Goal: Use online tool/utility: Utilize a website feature to perform a specific function

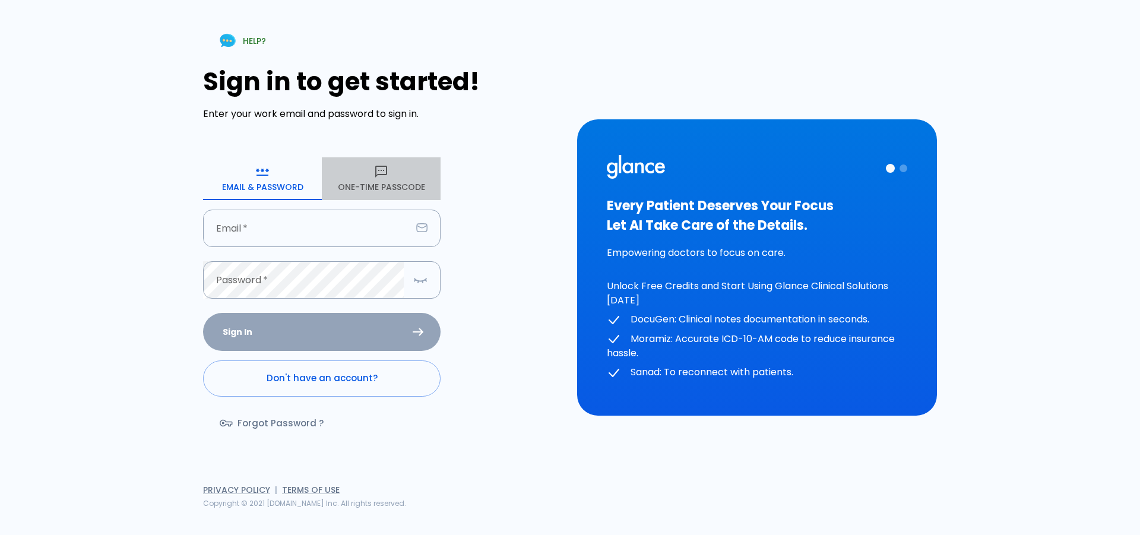
click at [391, 188] on button "One-Time Passcode" at bounding box center [381, 178] width 119 height 43
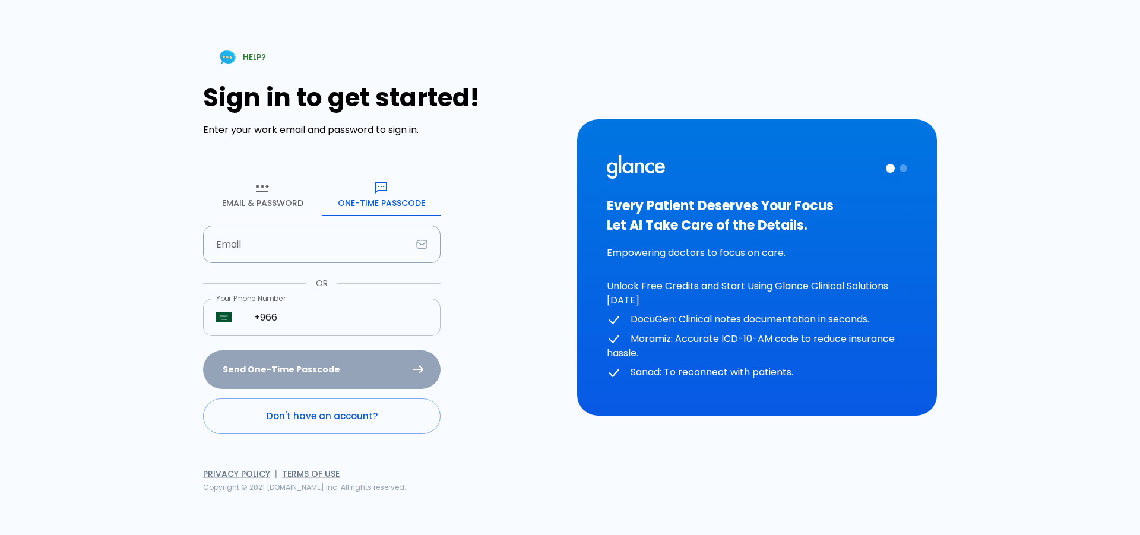
click at [304, 321] on input "+966" at bounding box center [340, 317] width 199 height 37
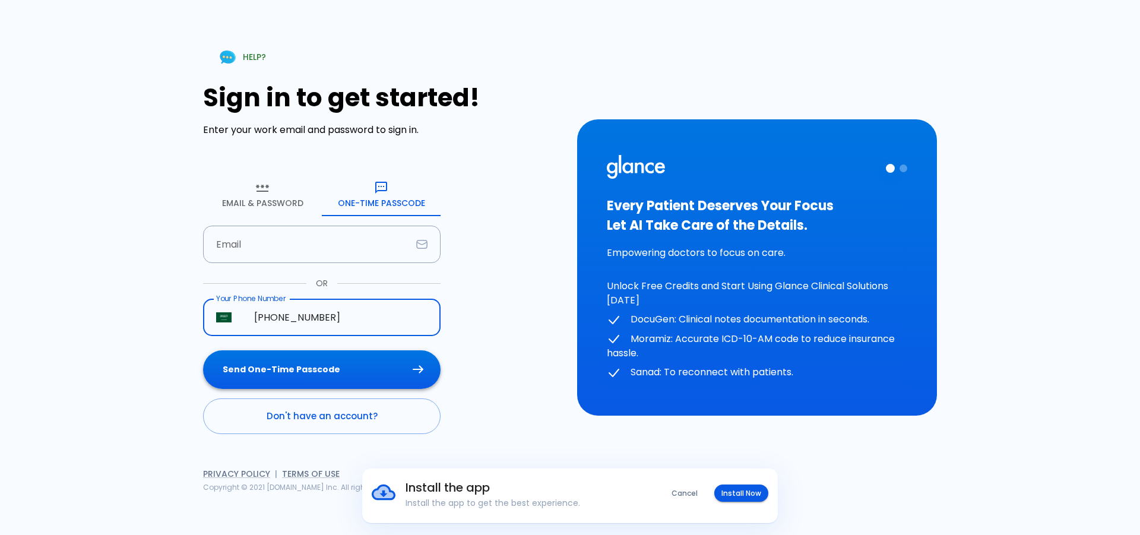
type input "[PHONE_NUMBER]"
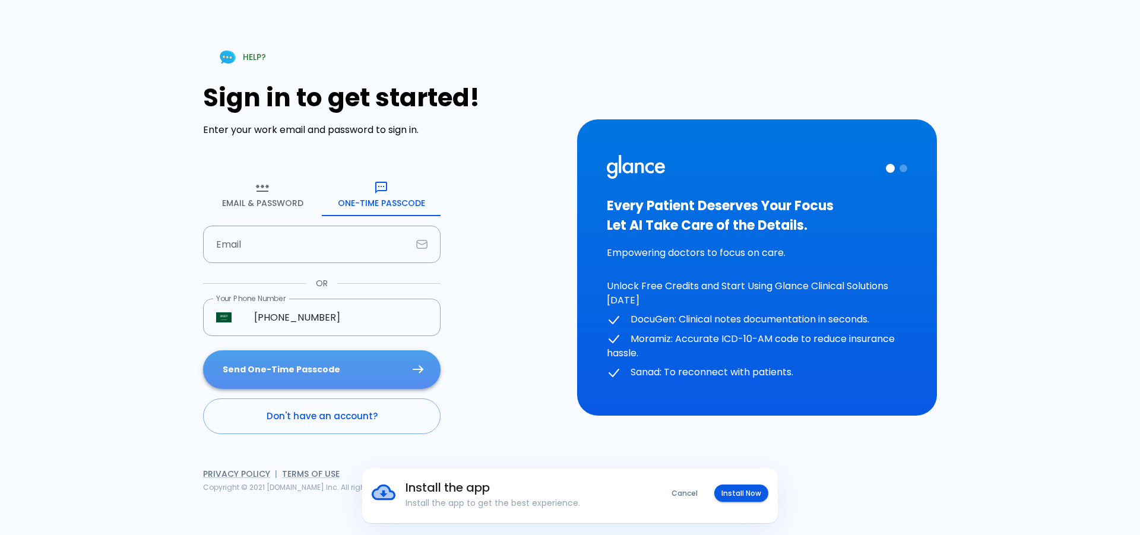
click at [300, 361] on button "Send One-Time Passcode" at bounding box center [321, 369] width 237 height 39
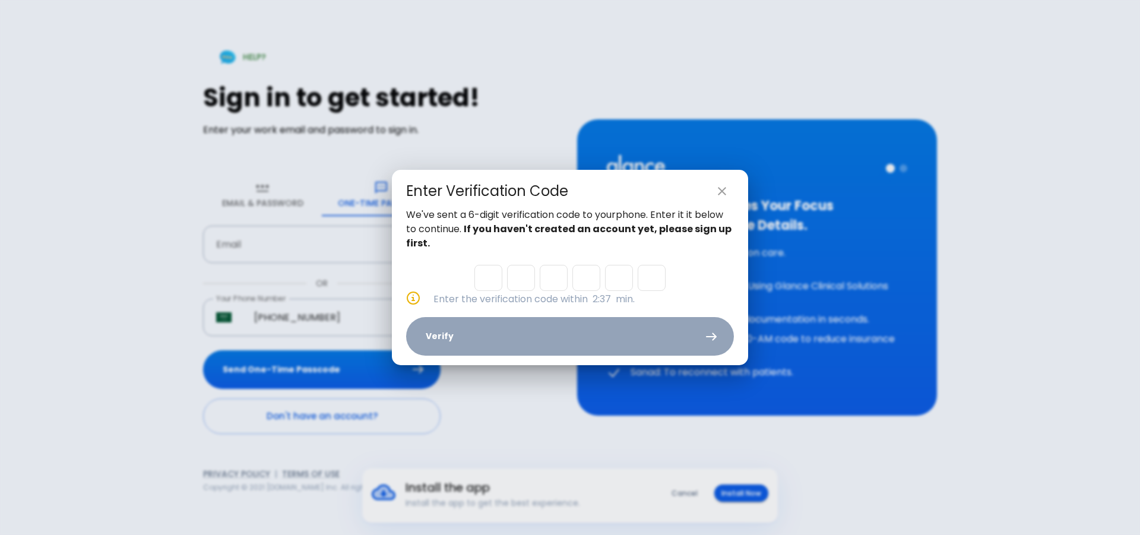
type input "1"
type input "2"
type input "7"
type input "3"
type input "4"
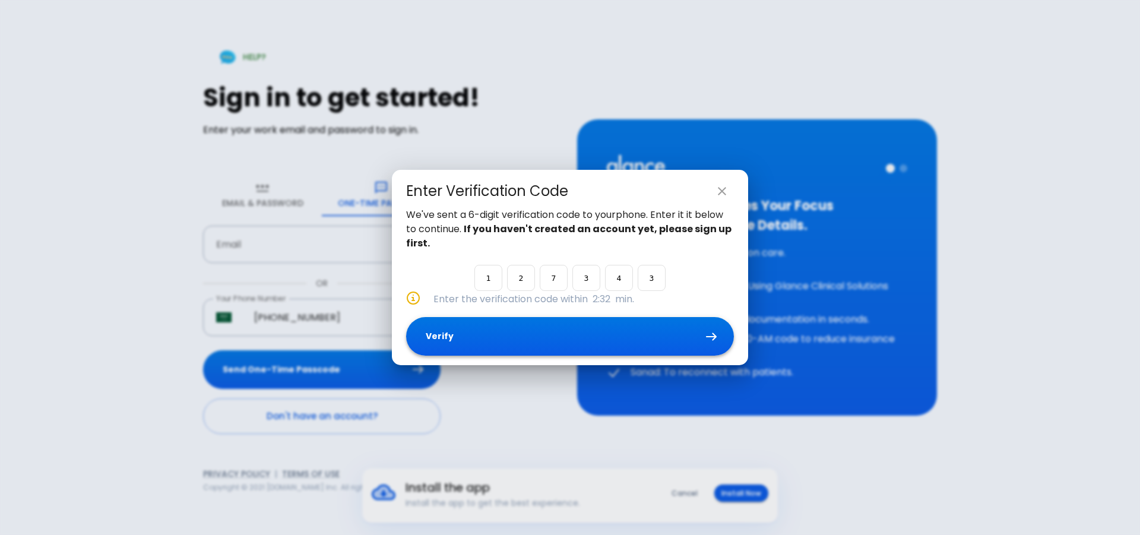
type input "3"
click at [559, 342] on button "Verify" at bounding box center [570, 336] width 328 height 39
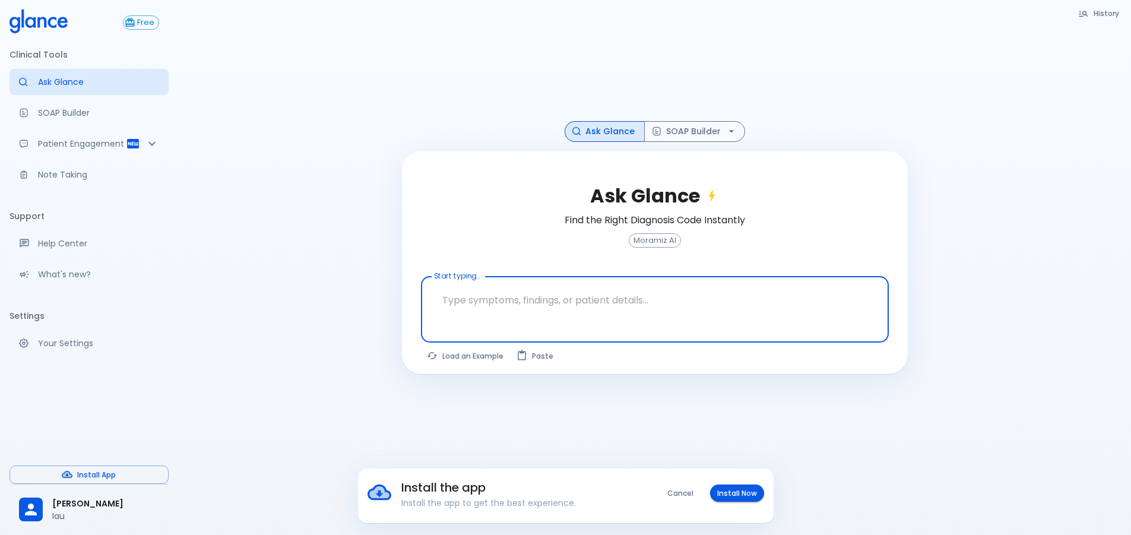
click at [563, 326] on div at bounding box center [655, 329] width 463 height 21
click at [587, 299] on textarea "Start typing..." at bounding box center [654, 299] width 451 height 37
paste textarea "Problem List: - [MEDICAL_DATA] 2015 but started medication in last 4 years - [M…"
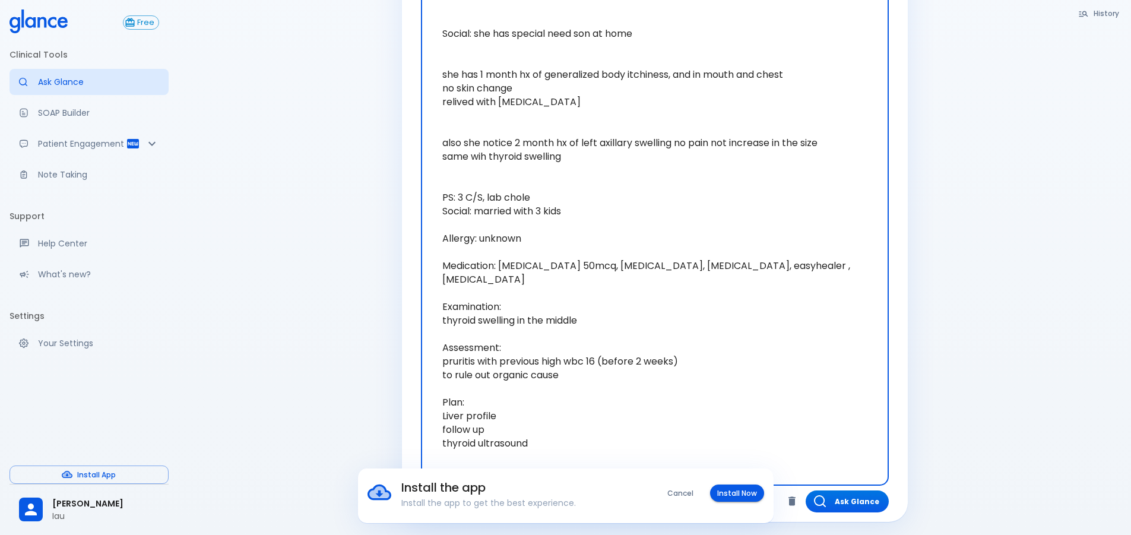
scroll to position [391, 0]
click at [824, 498] on div "Install the app Install the app to get the best experience. Cancel Install Now" at bounding box center [565, 495] width 1131 height 55
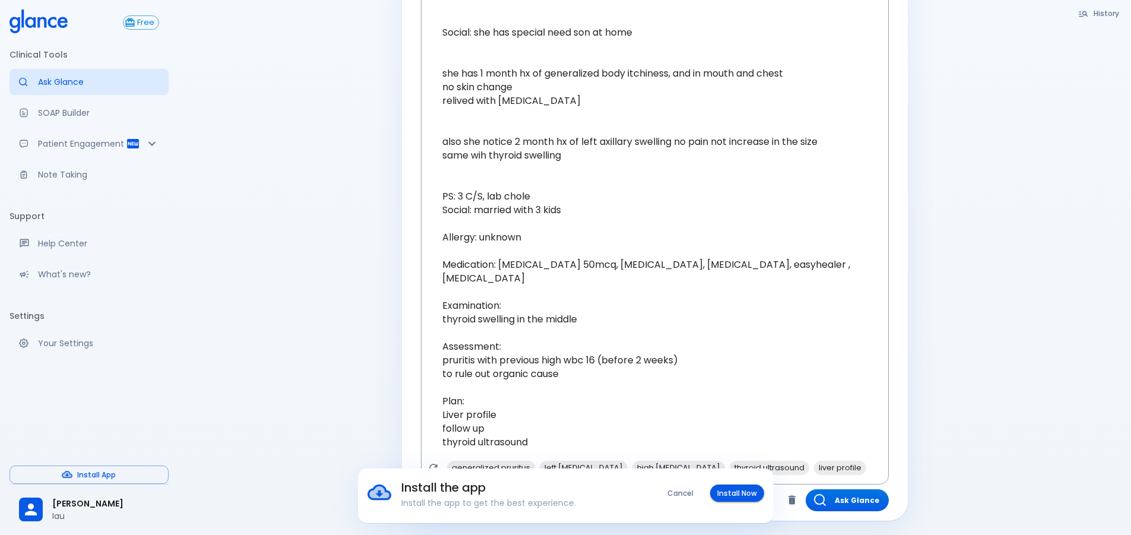
click at [1060, 361] on div "History Ask Glance SOAP Builder Ask Glance Find the Right Diagnosis Code Instan…" at bounding box center [654, 71] width 953 height 925
drag, startPoint x: 670, startPoint y: 491, endPoint x: 570, endPoint y: 509, distance: 101.4
click at [670, 491] on button "Cancel" at bounding box center [680, 492] width 40 height 17
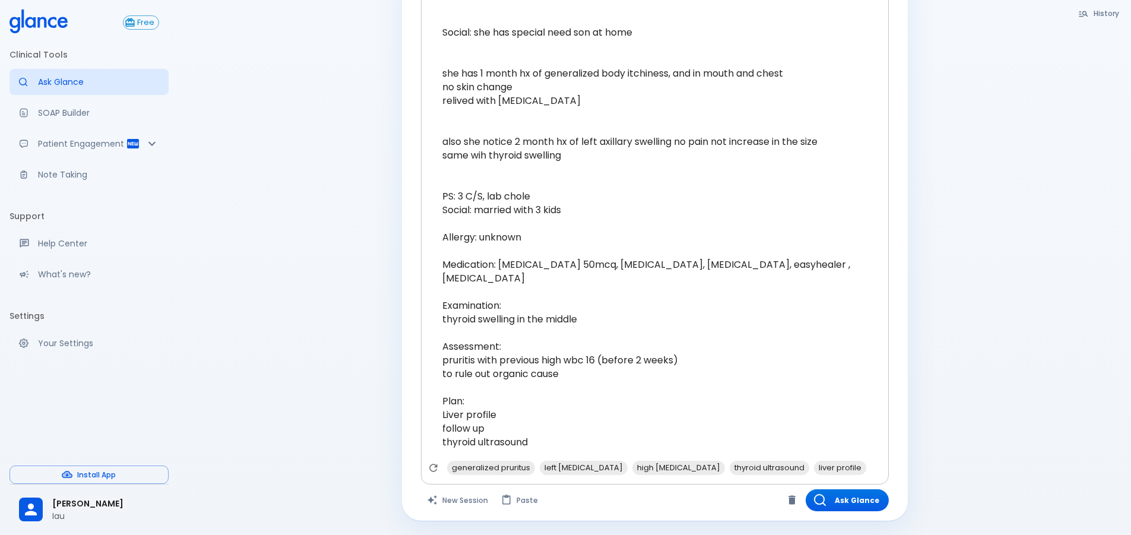
scroll to position [0, 44]
click at [795, 468] on span "thyroid ultrasound" at bounding box center [769, 468] width 80 height 14
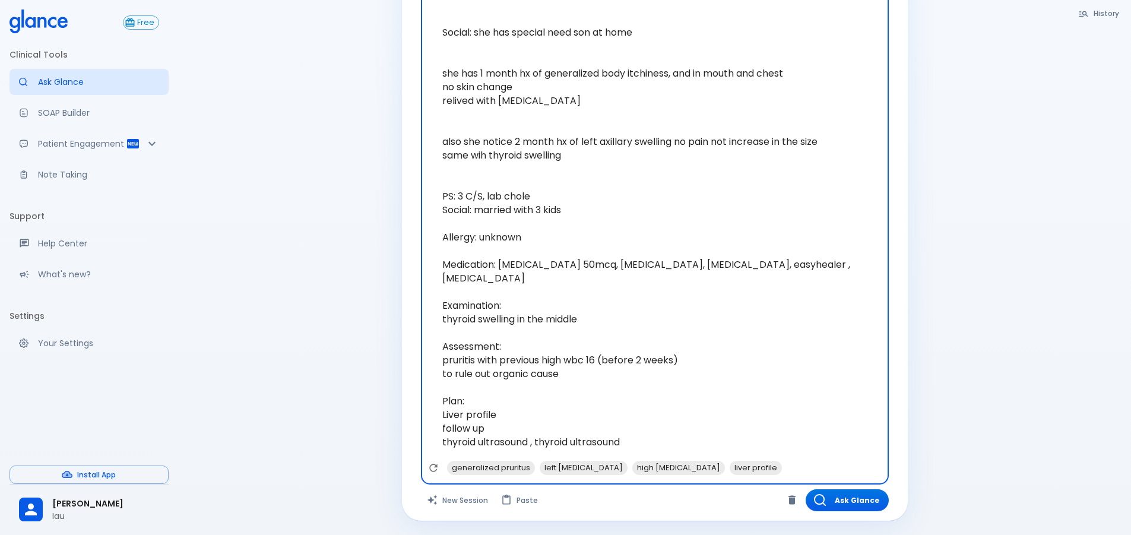
scroll to position [0, 0]
drag, startPoint x: 649, startPoint y: 442, endPoint x: 534, endPoint y: 449, distance: 114.8
click at [534, 449] on textarea "Problem List: - [MEDICAL_DATA] 2015 but started medication in last 4 years - [M…" at bounding box center [654, 176] width 451 height 570
type textarea "Problem List: - [MEDICAL_DATA] 2015 but started medication in last 4 years - [M…"
click at [830, 503] on button "Ask Glance" at bounding box center [846, 500] width 83 height 22
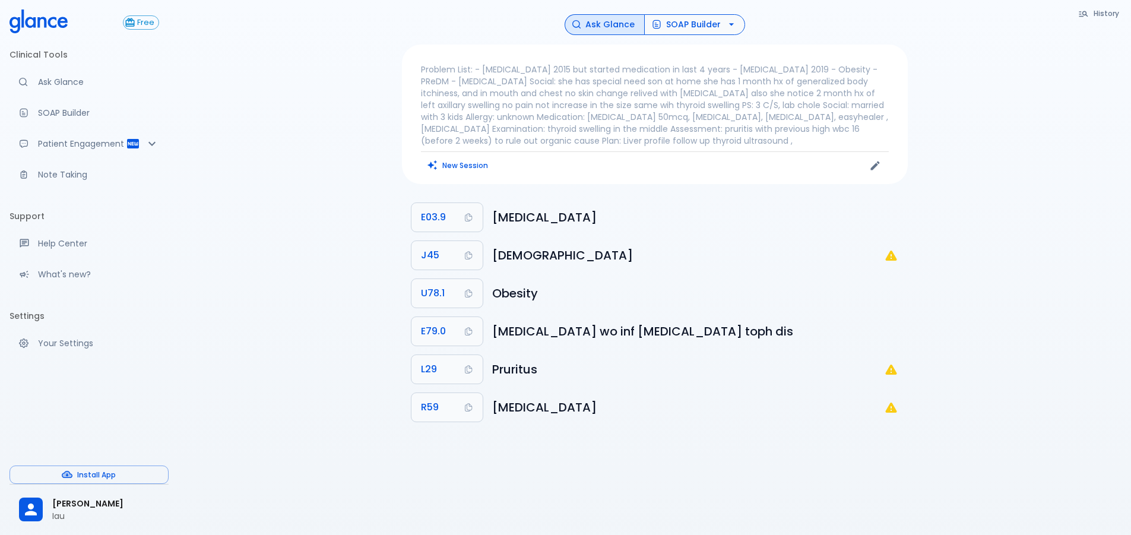
click at [680, 22] on button "SOAP Builder" at bounding box center [694, 24] width 101 height 21
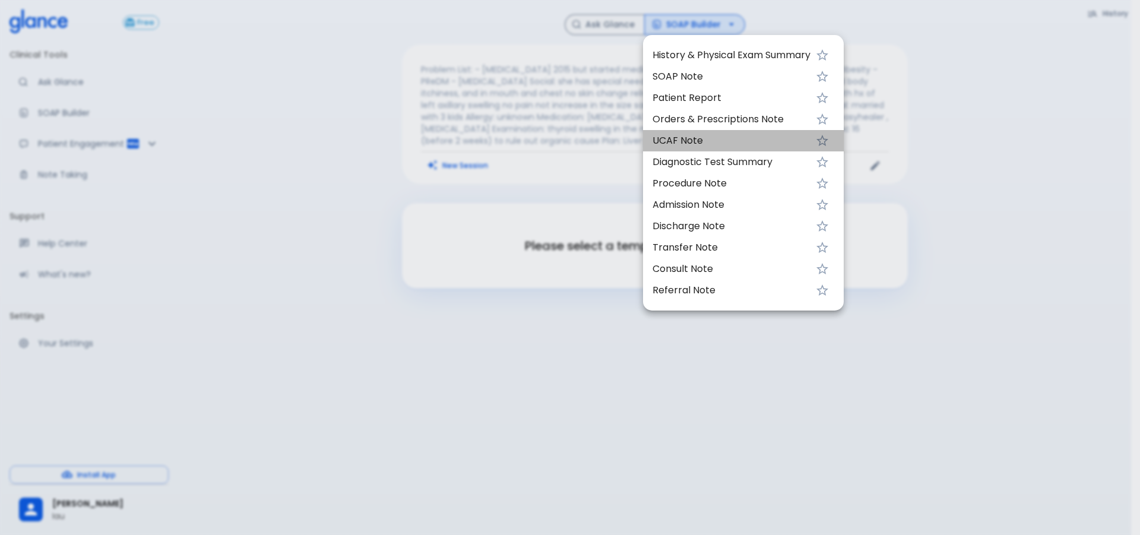
click at [694, 131] on li "UCAF Note" at bounding box center [743, 140] width 201 height 21
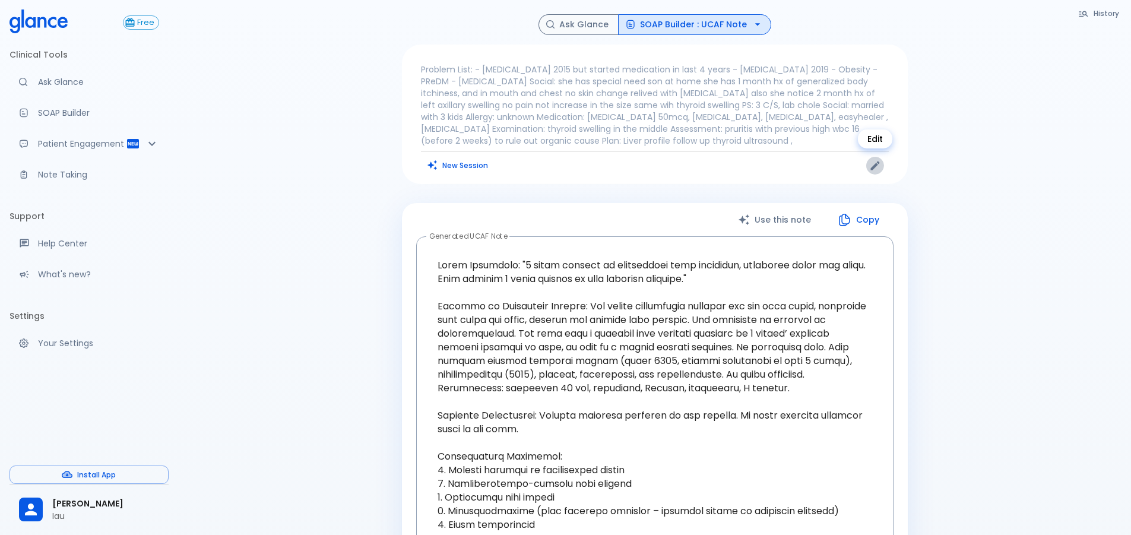
click at [867, 168] on button "Edit" at bounding box center [875, 166] width 18 height 18
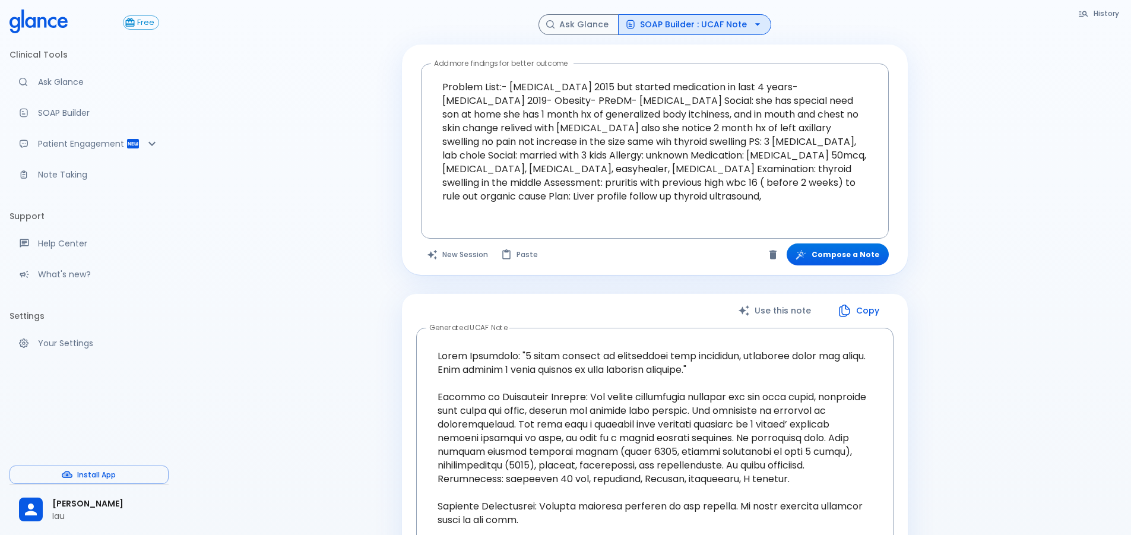
click at [1007, 217] on div "History Ask Glance SOAP Builder : UCAF Note Add more findings for better outcom…" at bounding box center [654, 530] width 953 height 1061
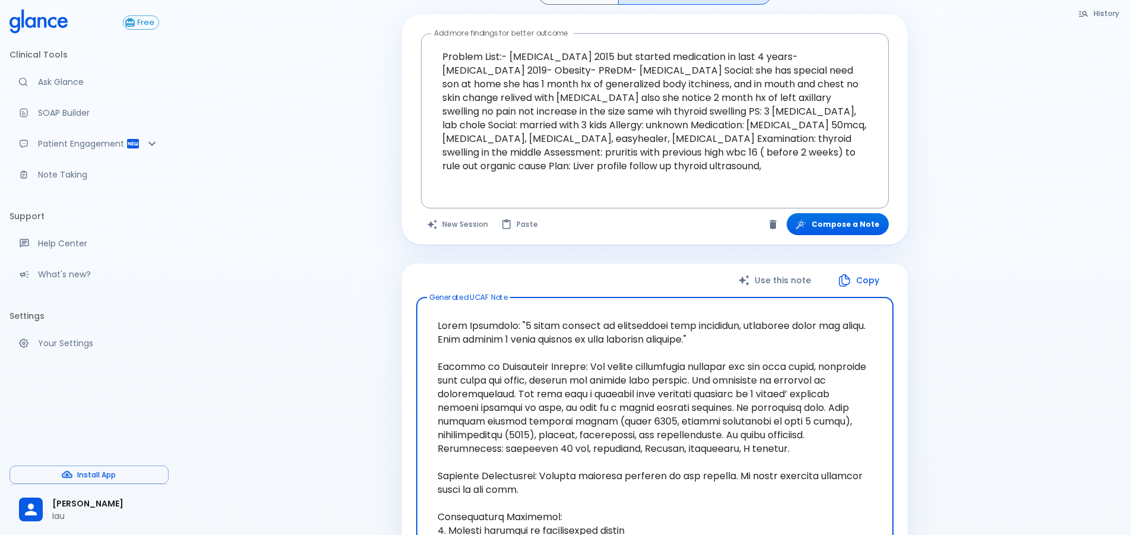
scroll to position [59, 0]
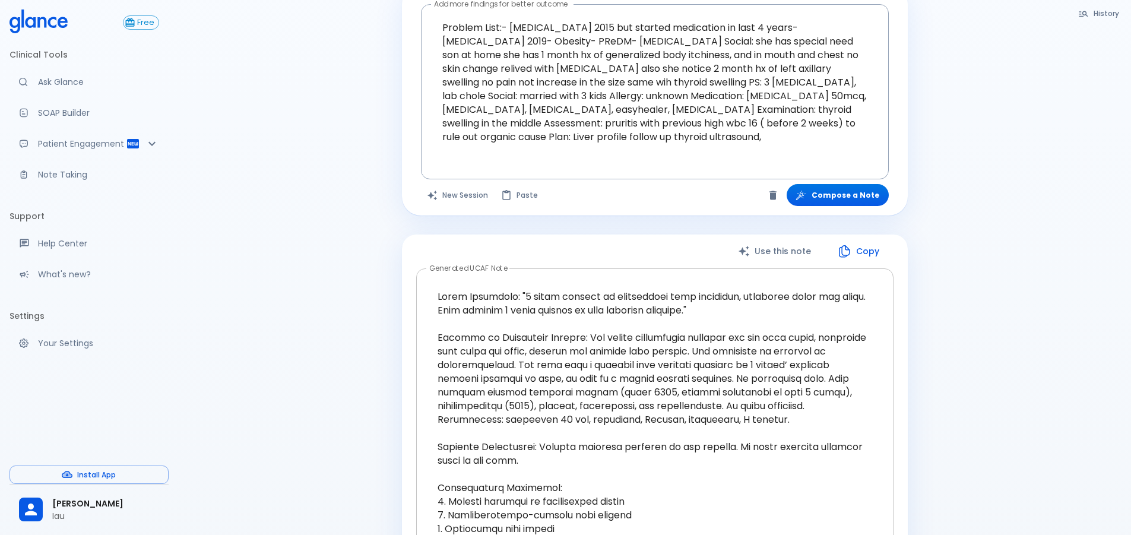
drag, startPoint x: 476, startPoint y: 277, endPoint x: 480, endPoint y: 304, distance: 27.6
click at [664, 401] on div "x Generated UCAF Note" at bounding box center [654, 487] width 477 height 439
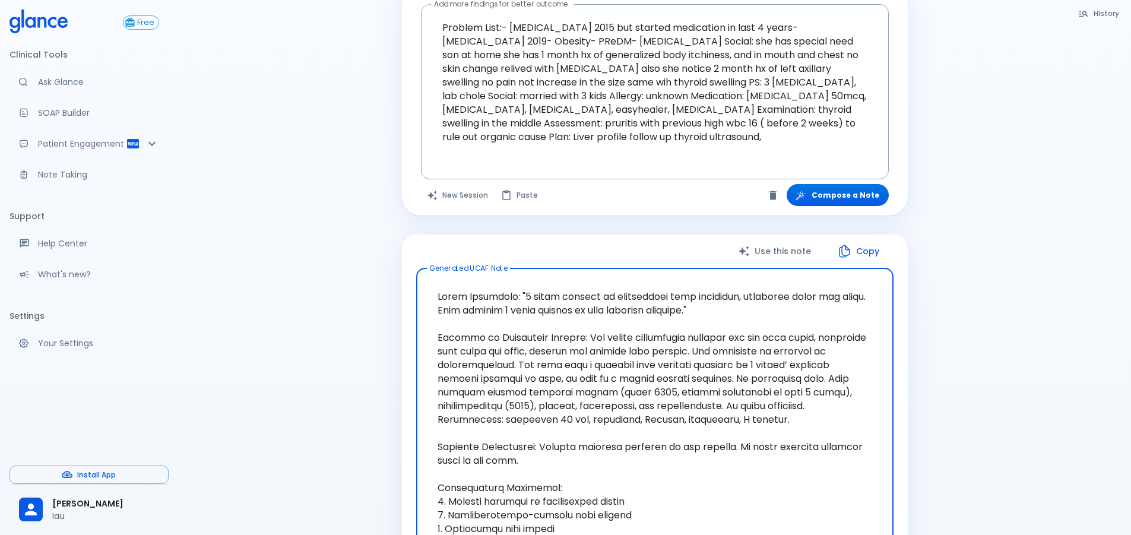
drag, startPoint x: 432, startPoint y: 287, endPoint x: 715, endPoint y: 356, distance: 291.4
click at [715, 356] on textarea "Generated UCAF Note" at bounding box center [654, 488] width 461 height 420
click at [858, 252] on button "Copy" at bounding box center [859, 251] width 68 height 24
